Goal: Communication & Community: Ask a question

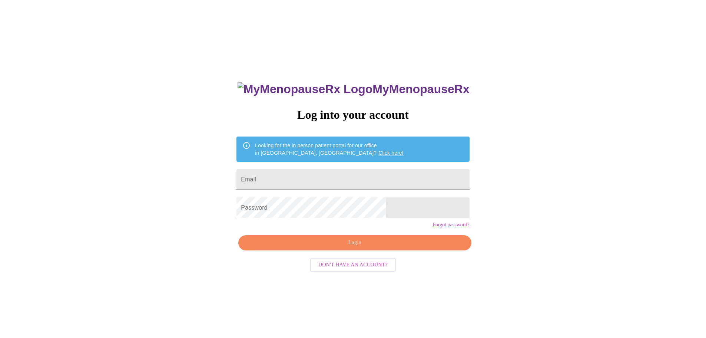
click at [340, 178] on input "Email" at bounding box center [352, 179] width 233 height 21
type input "[EMAIL_ADDRESS][DOMAIN_NAME]"
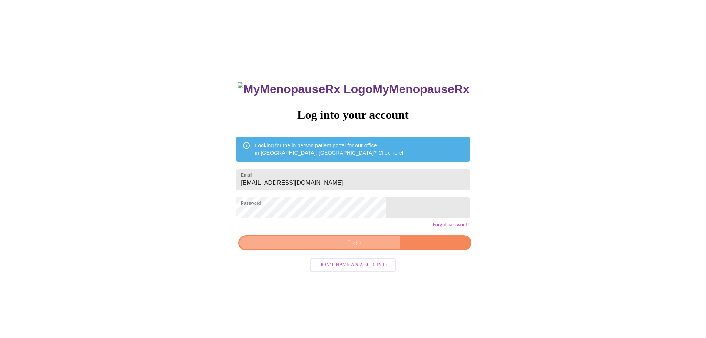
click at [361, 247] on span "Login" at bounding box center [355, 242] width 216 height 9
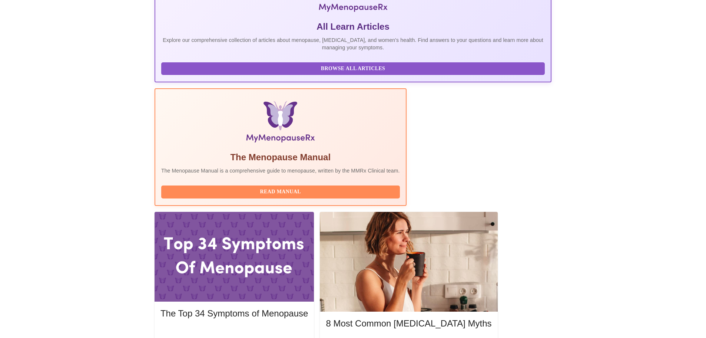
scroll to position [152, 0]
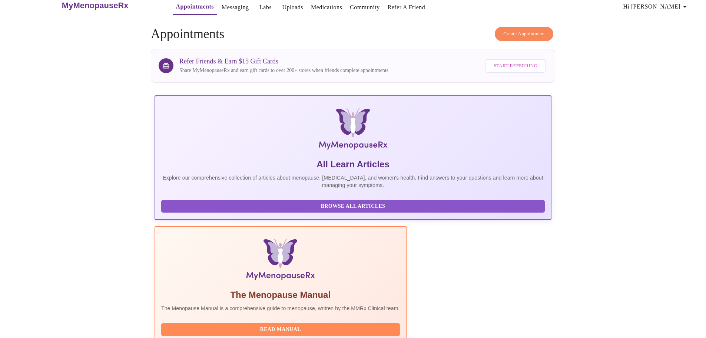
scroll to position [0, 0]
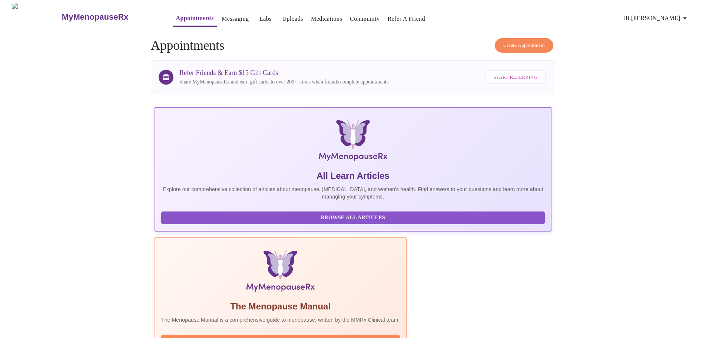
click at [676, 20] on button "Hi [PERSON_NAME]" at bounding box center [656, 18] width 72 height 15
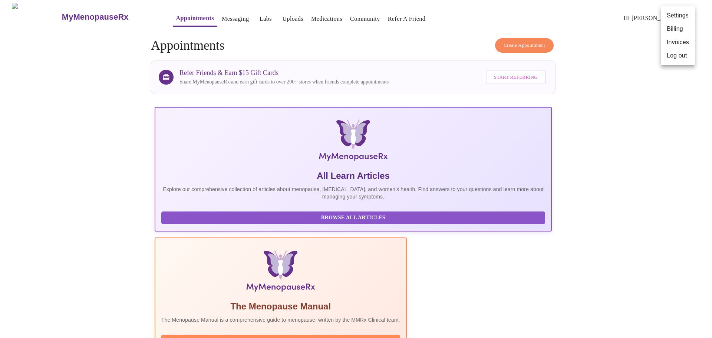
click at [616, 44] on div at bounding box center [356, 169] width 712 height 338
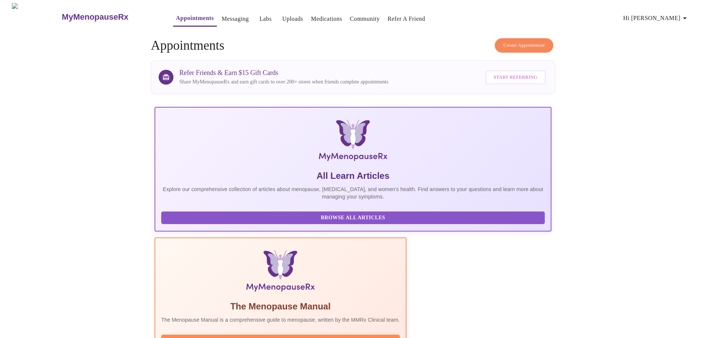
click at [222, 14] on link "Messaging" at bounding box center [235, 19] width 27 height 10
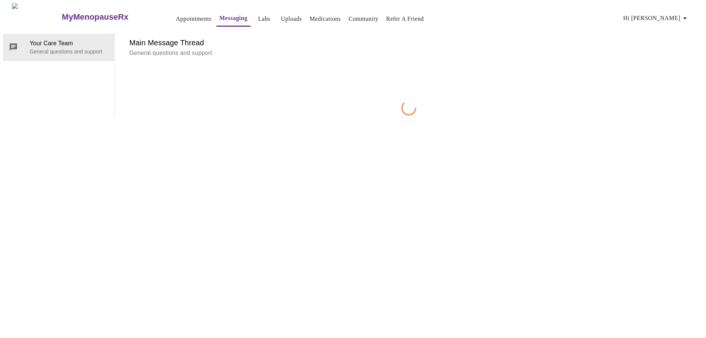
scroll to position [28, 0]
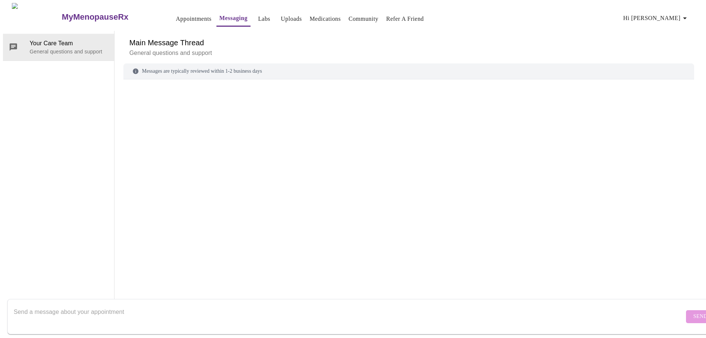
click at [260, 304] on textarea "Send a message about your appointment" at bounding box center [349, 316] width 670 height 24
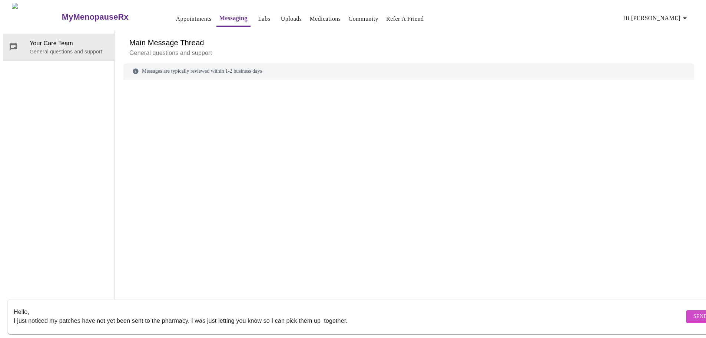
drag, startPoint x: 323, startPoint y: 314, endPoint x: 334, endPoint y: 309, distance: 11.3
click at [323, 313] on textarea "Hello, I just noticed my patches have not yet been sent to the pharmacy. I was …" at bounding box center [349, 316] width 670 height 24
type textarea "Hello, I just noticed my patches have not yet been sent to the pharmacy. I was …"
click at [693, 312] on span "Send" at bounding box center [700, 316] width 14 height 9
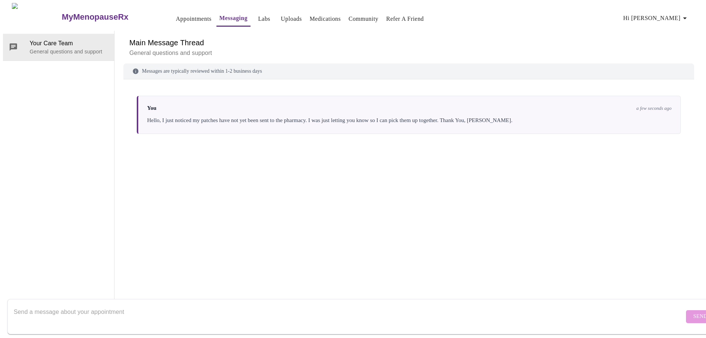
scroll to position [0, 0]
click at [258, 14] on link "Labs" at bounding box center [264, 19] width 12 height 10
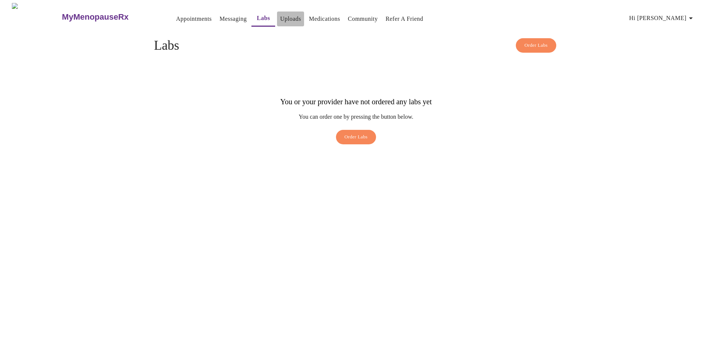
click at [280, 14] on link "Uploads" at bounding box center [290, 19] width 21 height 10
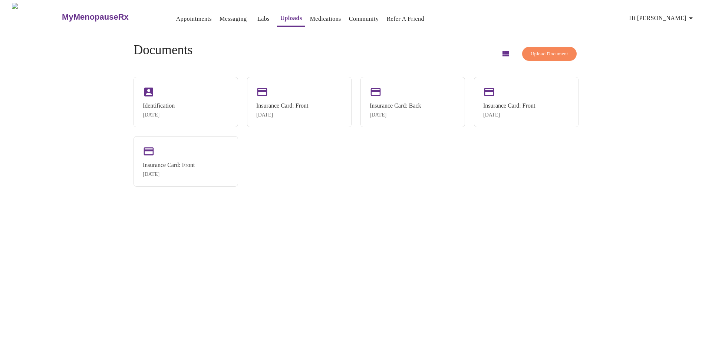
click at [315, 14] on link "Medications" at bounding box center [325, 19] width 31 height 10
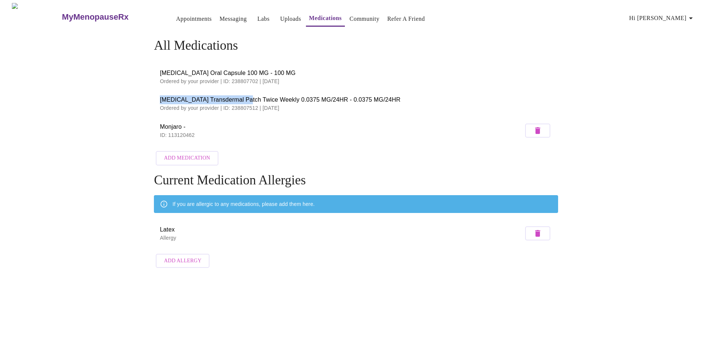
drag, startPoint x: 159, startPoint y: 95, endPoint x: 240, endPoint y: 98, distance: 81.6
click at [240, 98] on li "Estradiol Transdermal Patch Twice Weekly 0.0375 MG/24HR - 0.0375 MG/24HR Ordere…" at bounding box center [356, 103] width 404 height 27
copy span "Estradiol Transdermal Patch T"
click at [137, 86] on div "All Medications Progesterone Oral Capsule 100 MG - 100 MG Ordered by your provi…" at bounding box center [356, 154] width 474 height 233
click at [349, 16] on link "Community" at bounding box center [364, 19] width 30 height 10
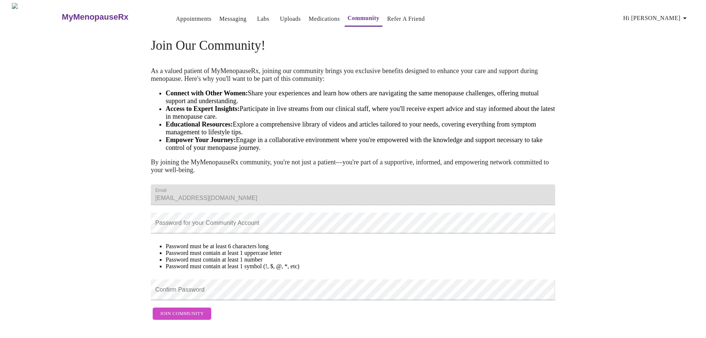
click at [309, 17] on link "Medications" at bounding box center [324, 19] width 31 height 10
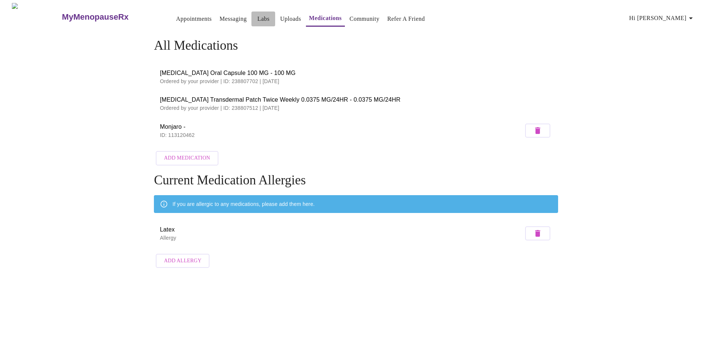
click at [257, 18] on link "Labs" at bounding box center [263, 19] width 12 height 10
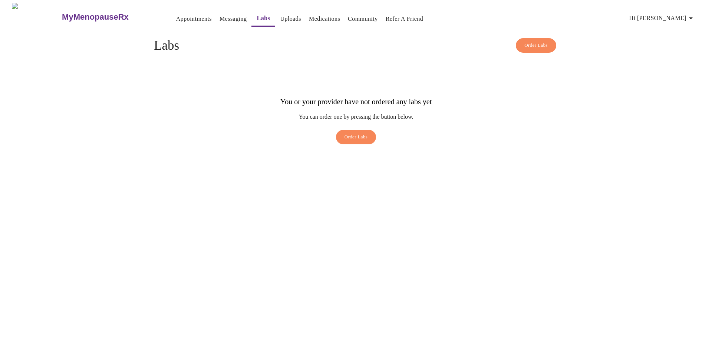
click at [216, 21] on button "Messaging" at bounding box center [232, 18] width 33 height 15
click at [225, 17] on link "Messaging" at bounding box center [232, 19] width 27 height 10
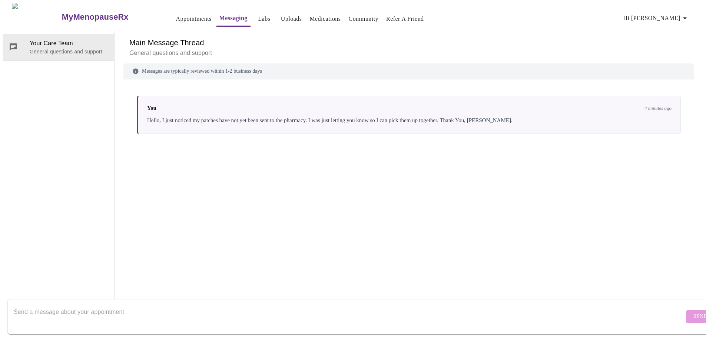
click at [315, 18] on link "Medications" at bounding box center [324, 19] width 31 height 10
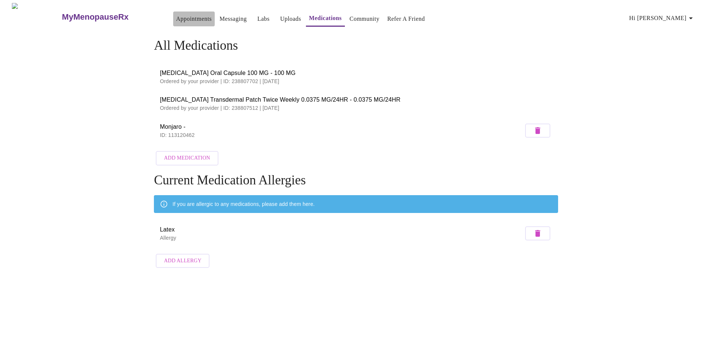
click at [179, 19] on link "Appointments" at bounding box center [194, 19] width 36 height 10
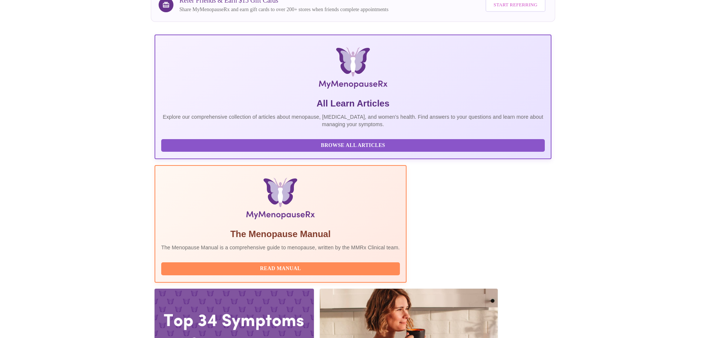
scroll to position [74, 0]
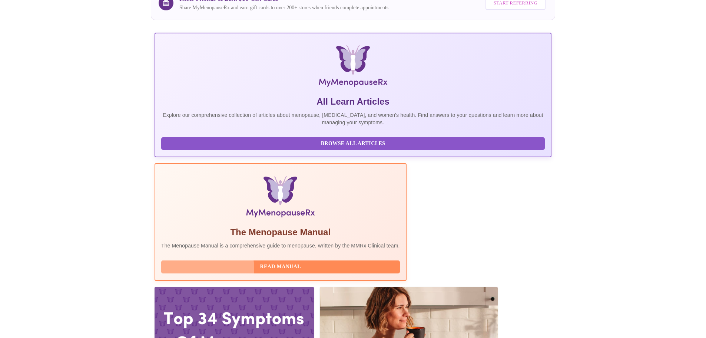
click at [316, 262] on span "Read Manual" at bounding box center [281, 266] width 224 height 9
drag, startPoint x: 525, startPoint y: 99, endPoint x: 542, endPoint y: 153, distance: 56.3
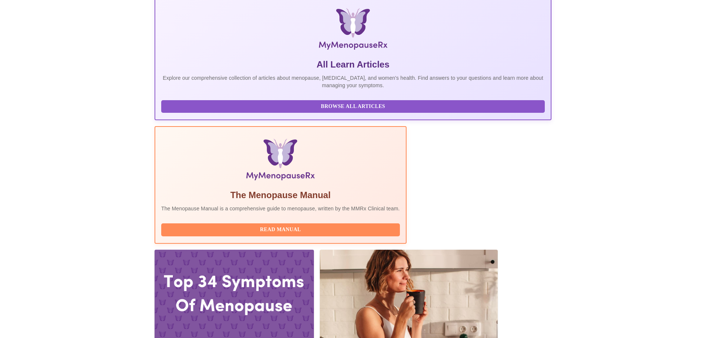
scroll to position [152, 0]
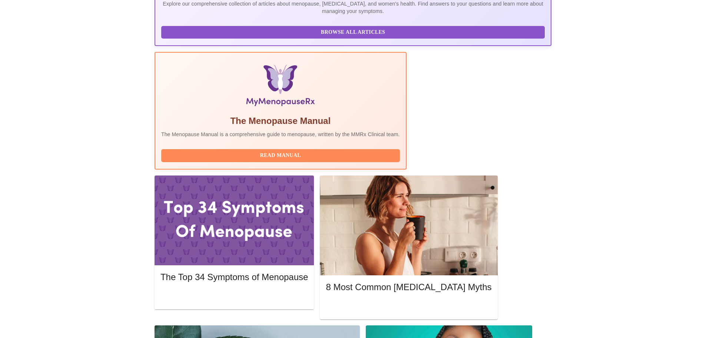
scroll to position [218, 0]
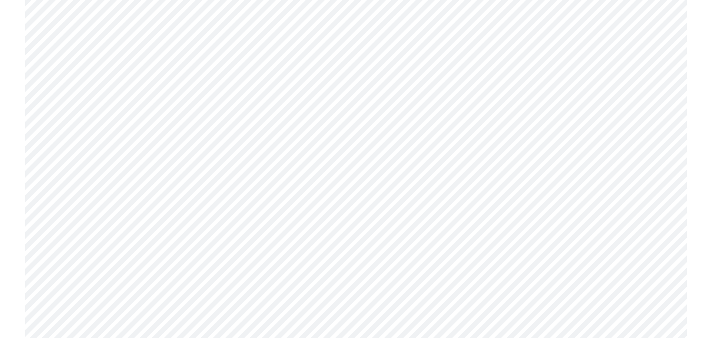
scroll to position [2136, 0]
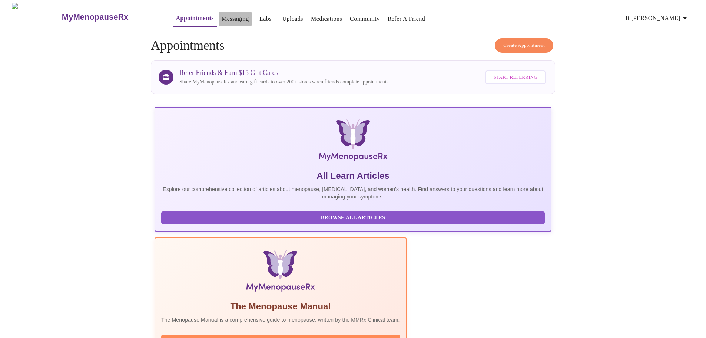
click at [222, 14] on link "Messaging" at bounding box center [235, 19] width 27 height 10
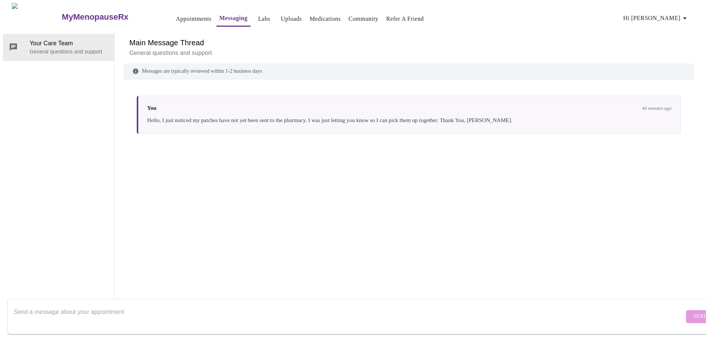
click at [176, 20] on link "Appointments" at bounding box center [194, 19] width 36 height 10
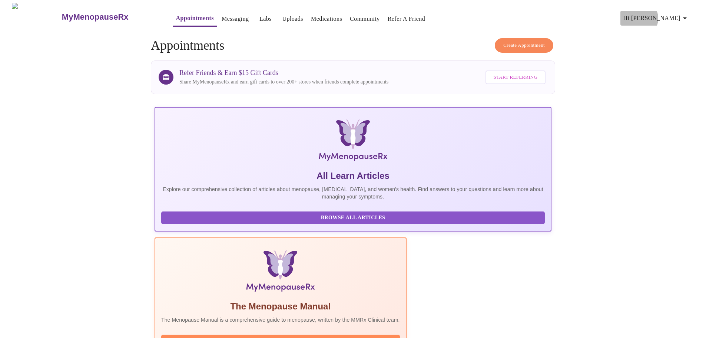
click at [674, 16] on span "Hi [PERSON_NAME]" at bounding box center [656, 18] width 66 height 10
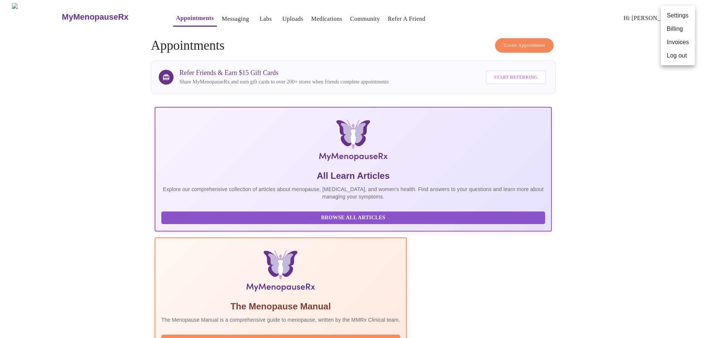
click at [671, 32] on li "Billing" at bounding box center [677, 28] width 34 height 13
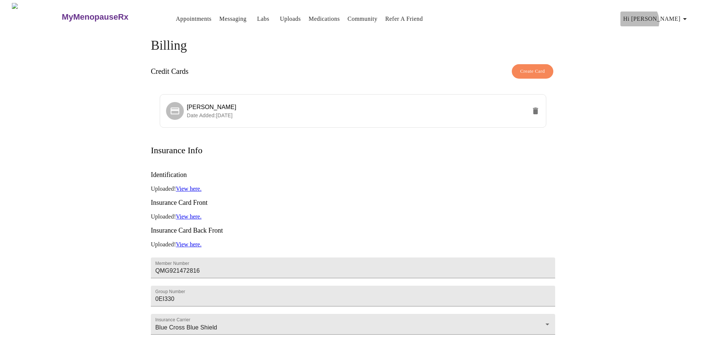
click at [676, 18] on span "Hi [PERSON_NAME]" at bounding box center [656, 19] width 66 height 10
click at [676, 42] on li "Invoices" at bounding box center [677, 42] width 34 height 13
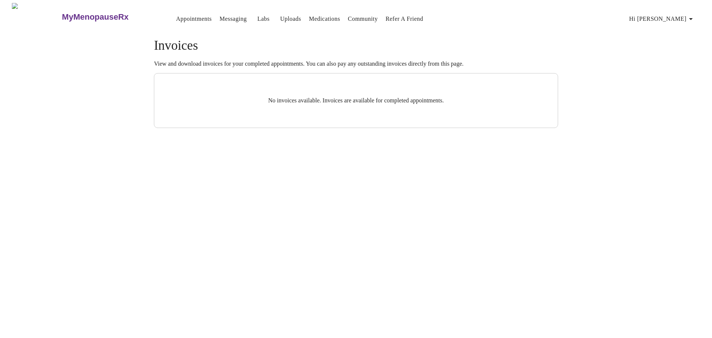
click at [62, 12] on h3 "MyMenopauseRx" at bounding box center [95, 17] width 67 height 10
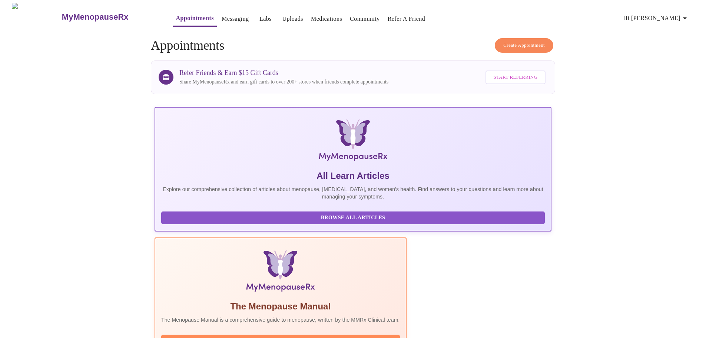
click at [222, 16] on link "Messaging" at bounding box center [235, 19] width 27 height 10
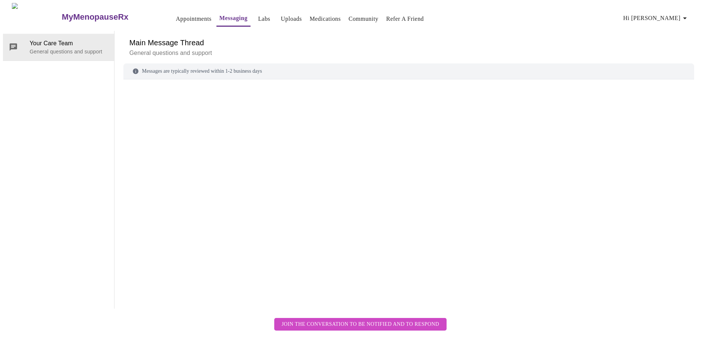
scroll to position [28, 0]
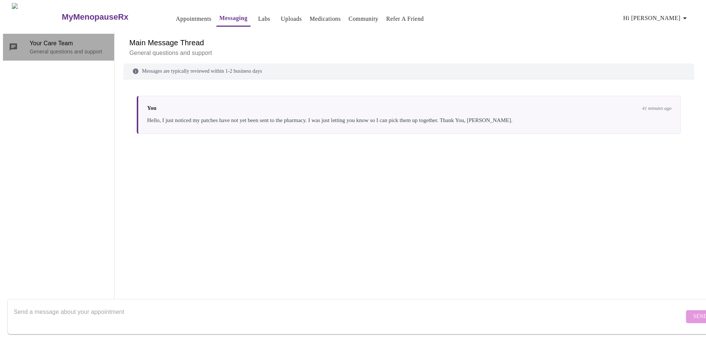
click at [88, 48] on p "General questions and support" at bounding box center [69, 51] width 79 height 7
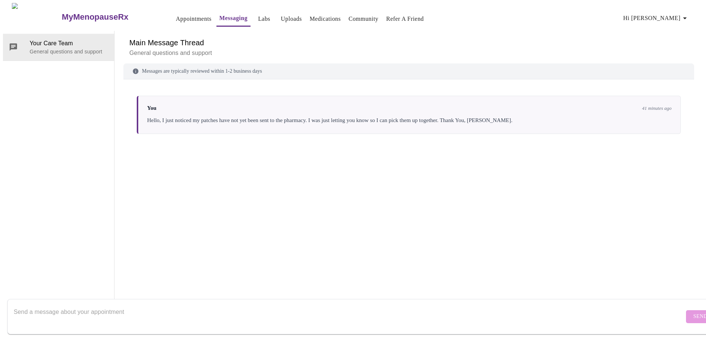
scroll to position [0, 0]
